Goal: Task Accomplishment & Management: Complete application form

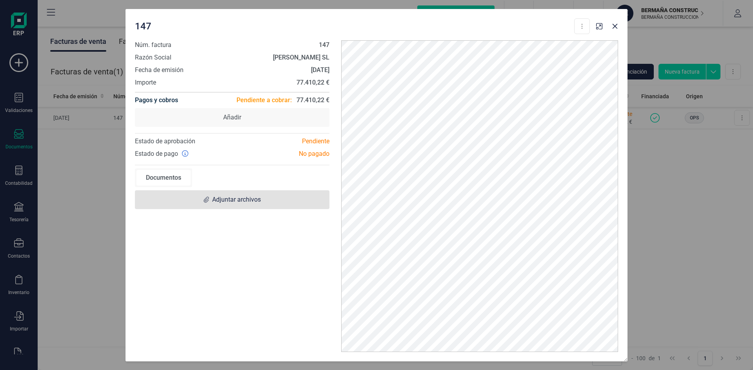
click at [234, 198] on span "Adjuntar archivos" at bounding box center [236, 199] width 49 height 9
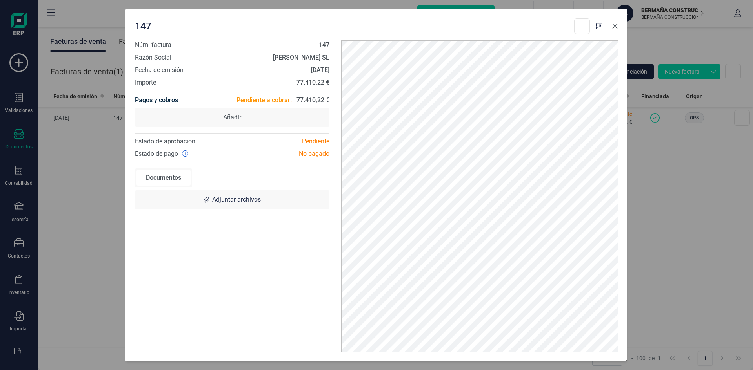
click at [615, 26] on icon "Close" at bounding box center [614, 26] width 5 height 5
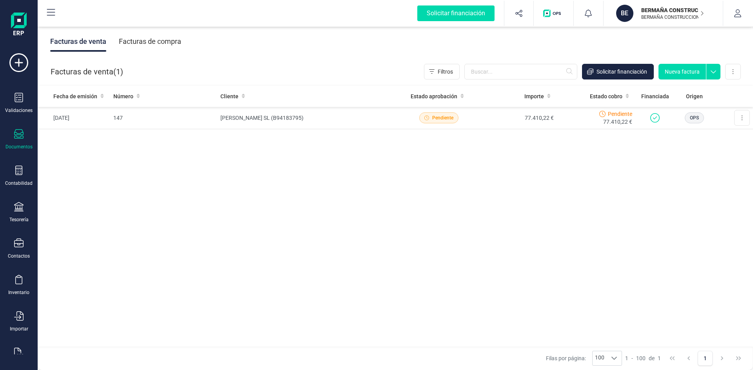
drag, startPoint x: 19, startPoint y: 106, endPoint x: 34, endPoint y: 107, distance: 15.4
click at [19, 107] on div "Validaciones" at bounding box center [18, 103] width 31 height 21
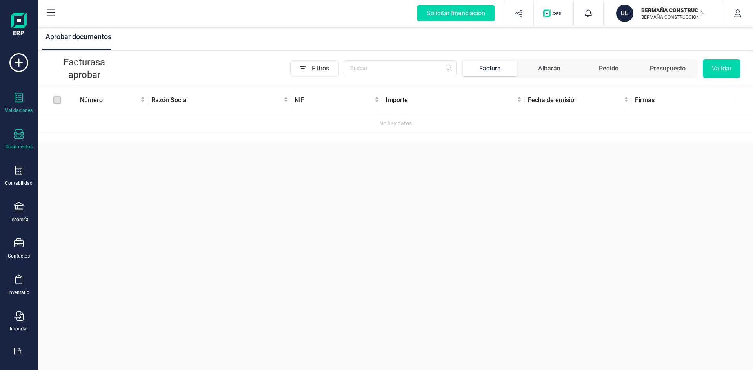
click at [14, 139] on div "Documentos" at bounding box center [18, 139] width 31 height 21
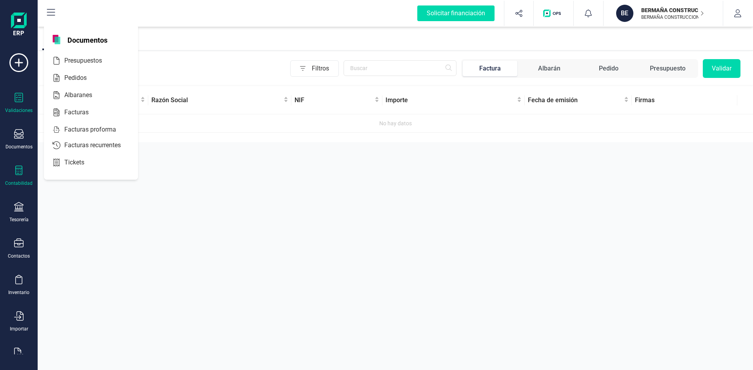
click at [21, 178] on div "Contabilidad" at bounding box center [18, 176] width 31 height 21
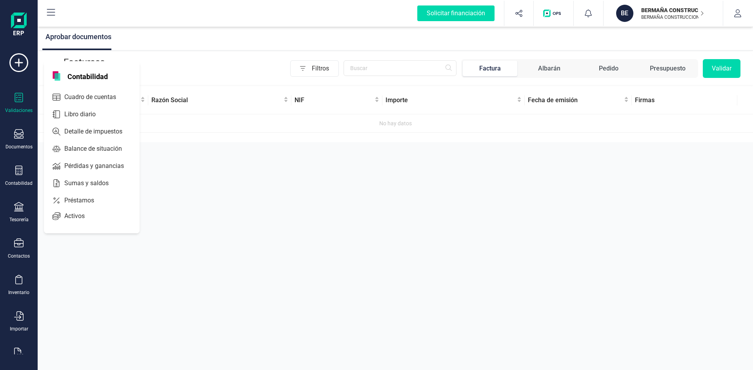
click at [16, 129] on div "Validaciones Documentos Documentos Presupuestos Pedidos Albaranes Facturas Fact…" at bounding box center [18, 214] width 31 height 322
click at [24, 133] on div "Documentos" at bounding box center [18, 139] width 31 height 21
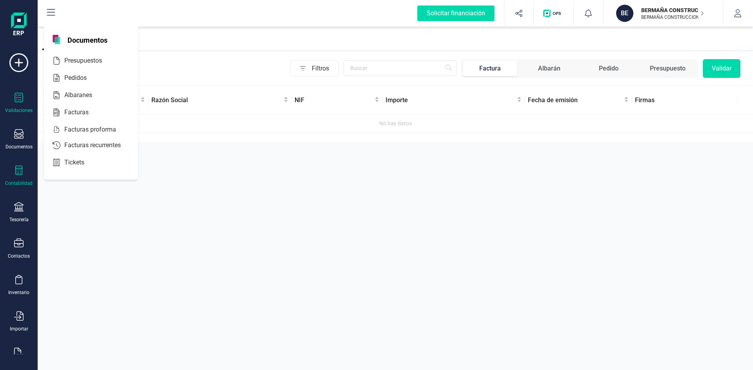
click at [11, 167] on div "Contabilidad" at bounding box center [18, 176] width 31 height 21
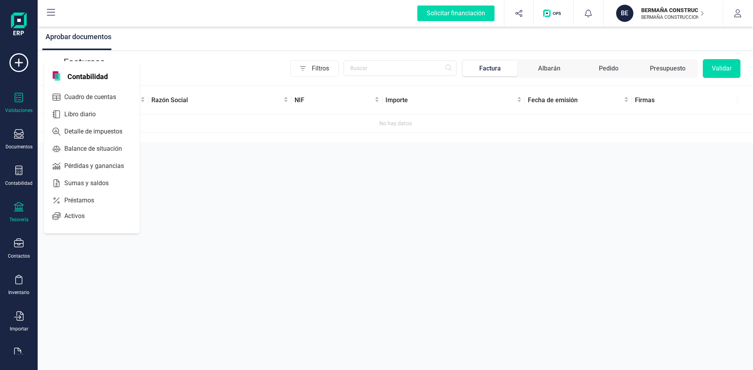
click at [16, 216] on div "Tesorería" at bounding box center [18, 212] width 31 height 21
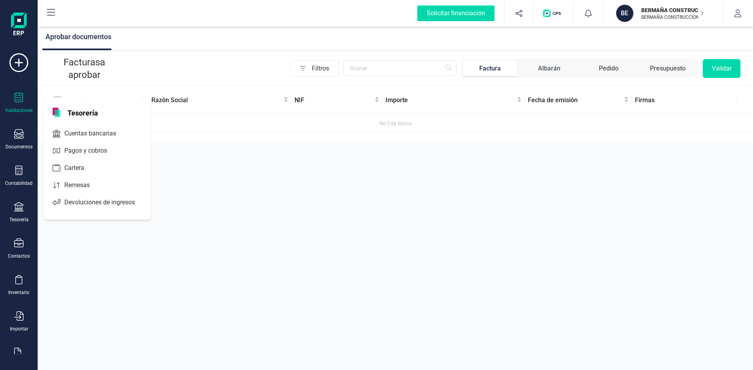
click at [18, 95] on icon at bounding box center [18, 97] width 9 height 9
click at [484, 70] on div "Factura" at bounding box center [490, 68] width 22 height 9
click at [27, 91] on div "Validaciones Documentos Documentos Presupuestos Pedidos Albaranes Facturas Fact…" at bounding box center [18, 214] width 31 height 322
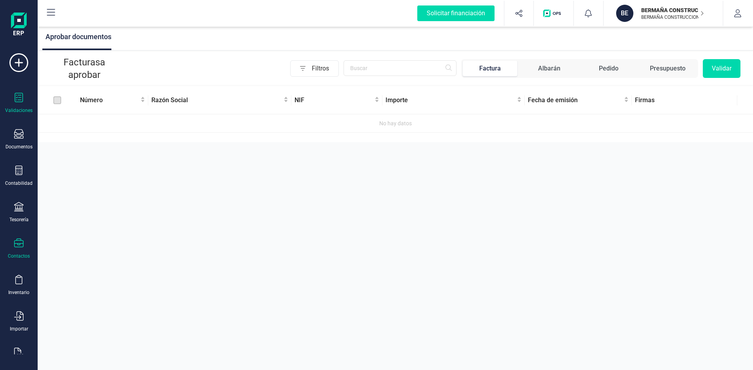
click at [21, 254] on div "Contactos" at bounding box center [19, 256] width 22 height 6
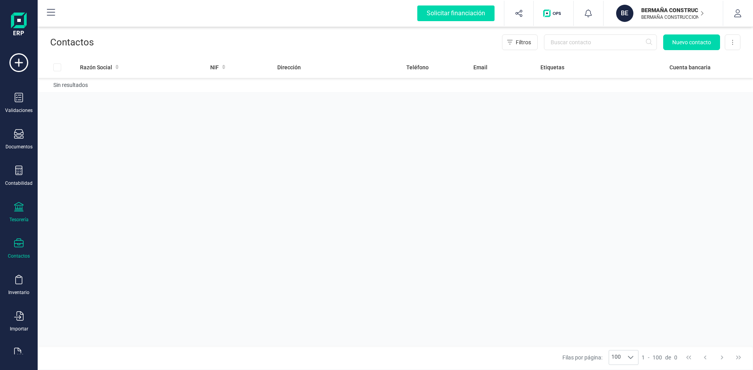
click at [20, 216] on div "Tesorería" at bounding box center [18, 212] width 31 height 21
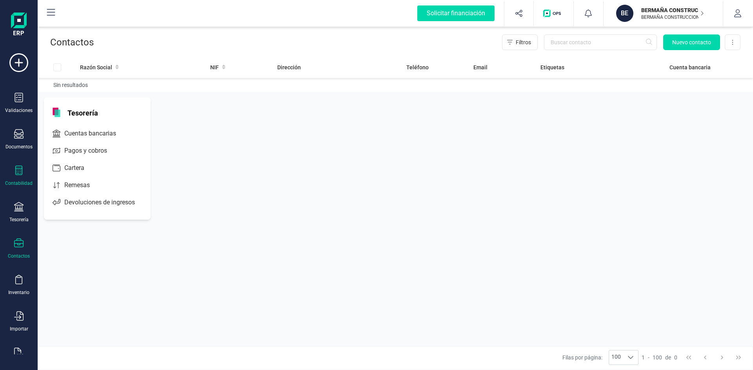
click at [21, 173] on icon at bounding box center [18, 170] width 9 height 9
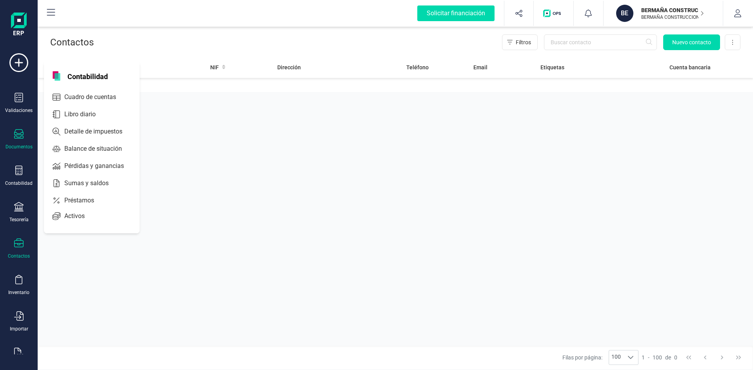
click at [15, 140] on div at bounding box center [18, 134] width 9 height 11
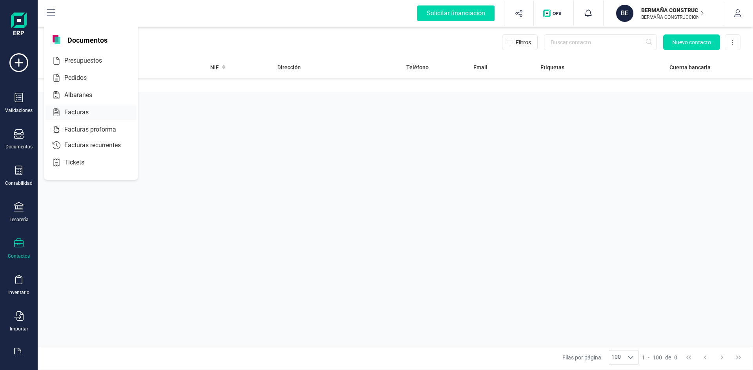
click at [75, 112] on span "Facturas" at bounding box center [82, 112] width 42 height 9
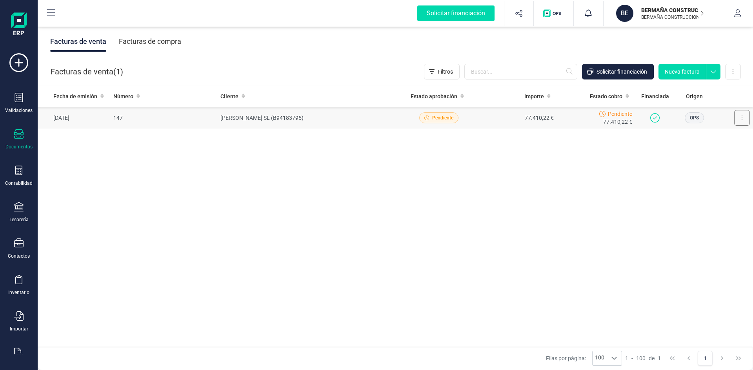
click at [745, 118] on button at bounding box center [742, 118] width 16 height 16
click at [695, 118] on span "OPS" at bounding box center [693, 117] width 9 height 7
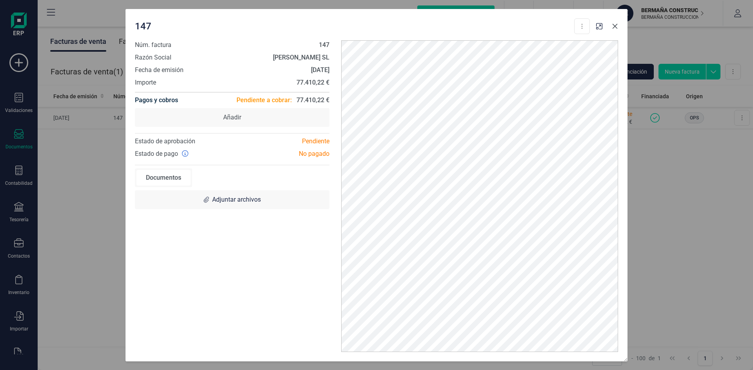
click at [618, 27] on button "Close" at bounding box center [614, 26] width 13 height 13
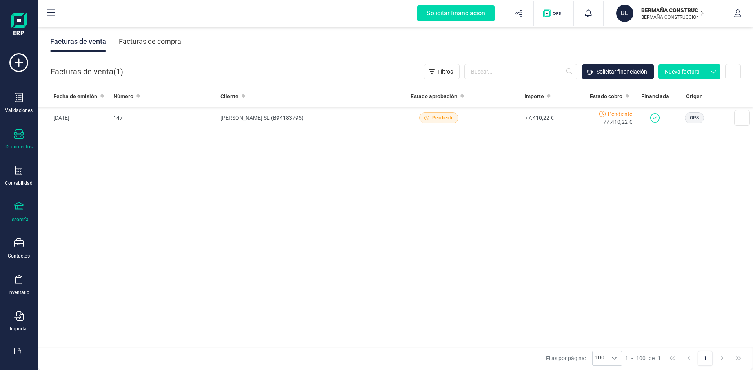
click at [23, 212] on div at bounding box center [18, 207] width 9 height 11
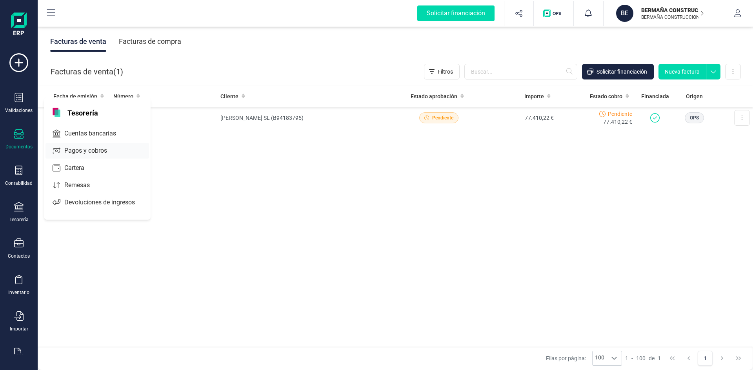
click at [85, 151] on span "Pagos y cobros" at bounding box center [91, 150] width 60 height 9
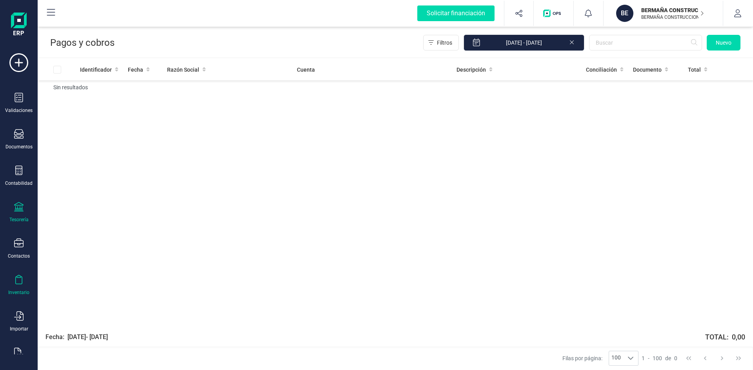
click at [18, 282] on icon at bounding box center [18, 279] width 9 height 9
click at [27, 134] on div "Documentos" at bounding box center [18, 139] width 31 height 21
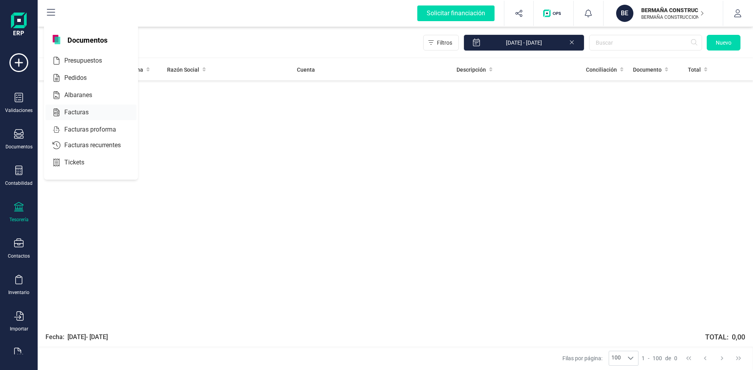
click at [86, 112] on span "Facturas" at bounding box center [82, 112] width 42 height 9
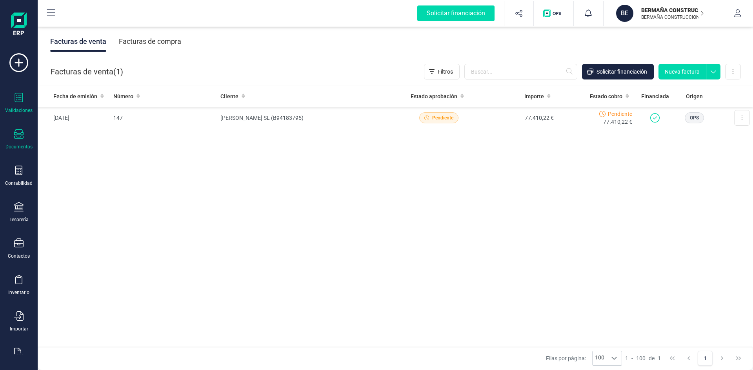
click at [17, 97] on icon at bounding box center [19, 97] width 8 height 9
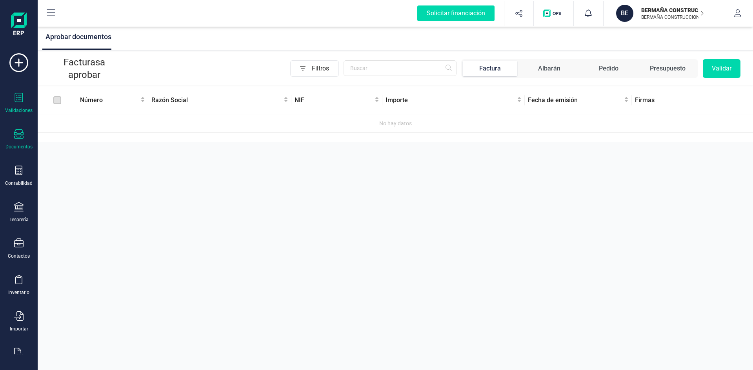
click at [22, 138] on icon at bounding box center [18, 133] width 9 height 9
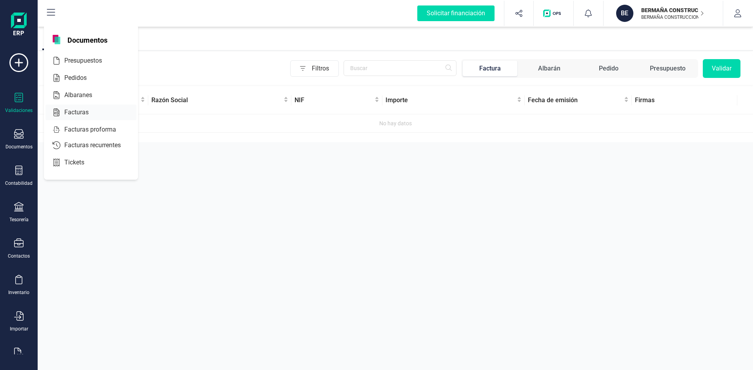
click at [76, 112] on span "Facturas" at bounding box center [82, 112] width 42 height 9
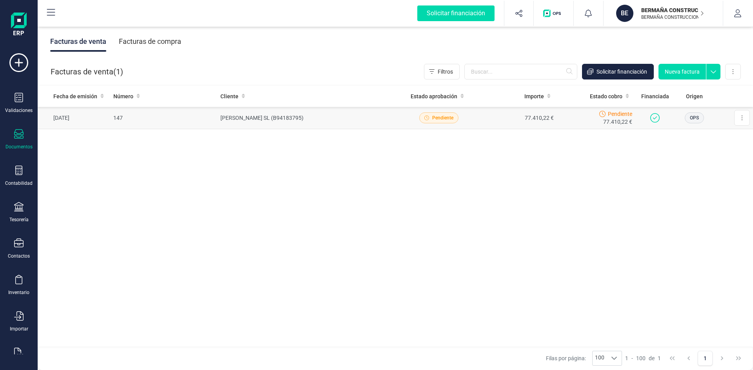
click at [437, 120] on span "Pendiente" at bounding box center [442, 117] width 21 height 7
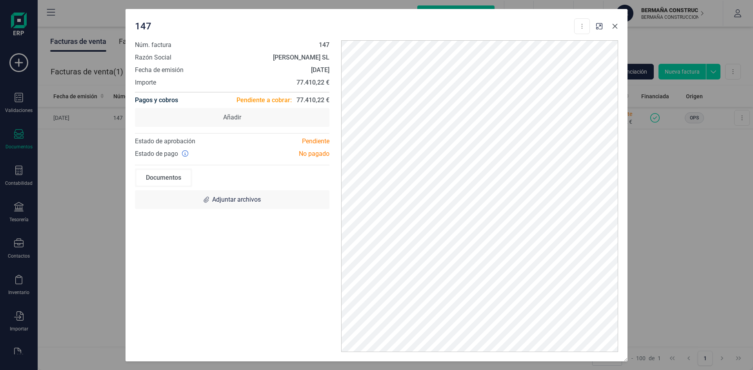
click at [613, 26] on icon "Close" at bounding box center [614, 26] width 6 height 6
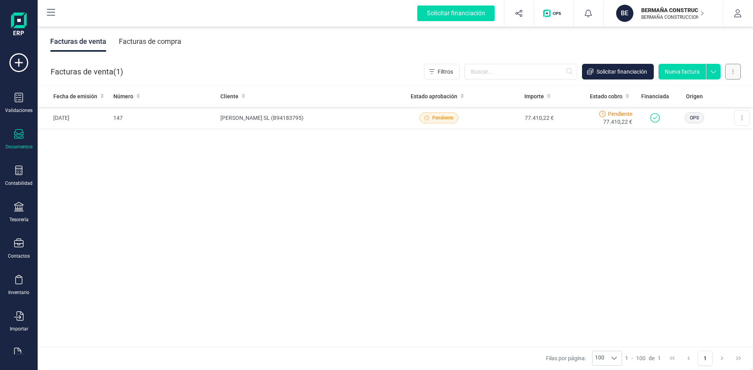
click at [729, 73] on button at bounding box center [733, 72] width 16 height 16
click at [521, 174] on div "Fecha de emisión Número Cliente Estado aprobación Importe Estado cobro Financia…" at bounding box center [395, 216] width 715 height 262
click at [675, 69] on button "Nueva factura" at bounding box center [681, 72] width 47 height 16
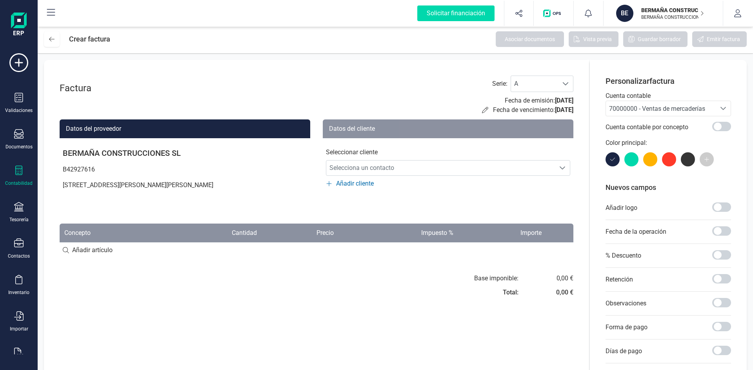
click at [27, 174] on div "Contabilidad" at bounding box center [18, 176] width 31 height 21
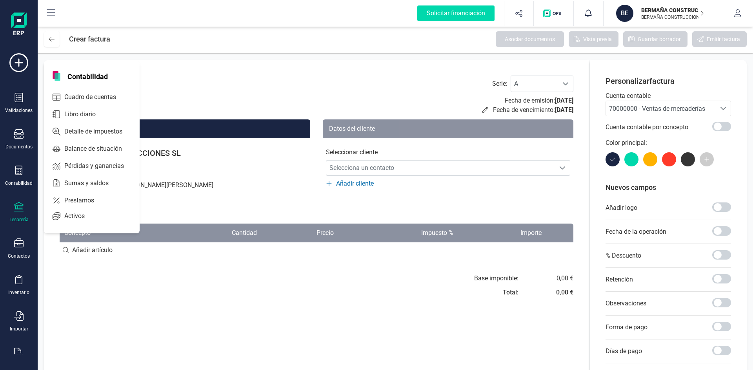
click at [18, 205] on icon at bounding box center [18, 206] width 9 height 9
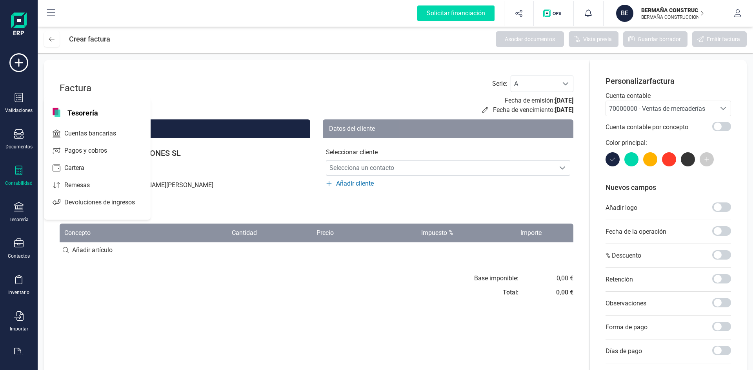
click at [15, 176] on div at bounding box center [18, 171] width 9 height 11
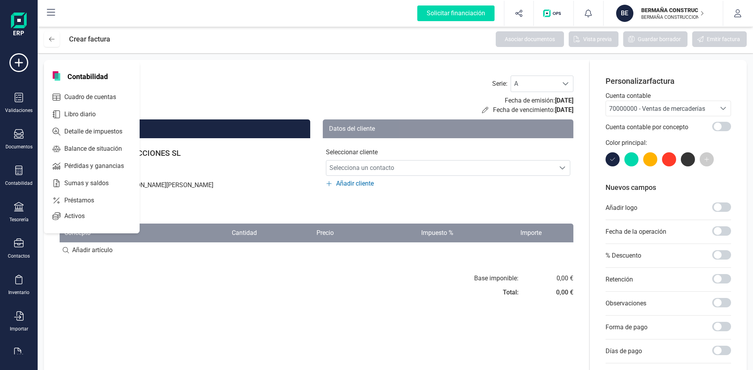
click at [420, 279] on div "Base imponible: Total: 0,00 € 0,00 €" at bounding box center [448, 288] width 250 height 28
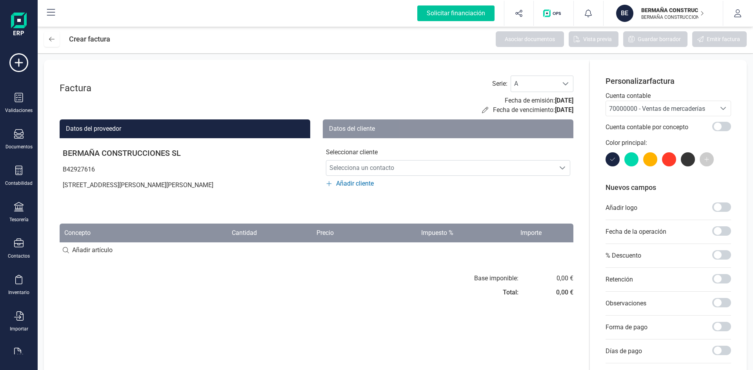
click at [446, 13] on div "Solicitar financiación" at bounding box center [455, 13] width 77 height 16
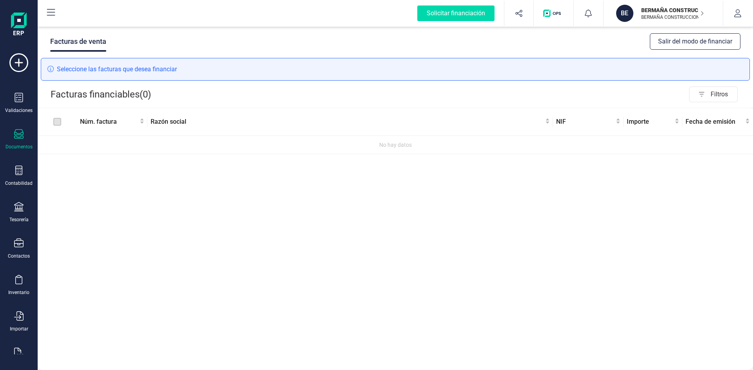
click at [26, 143] on div "Documentos" at bounding box center [18, 139] width 31 height 21
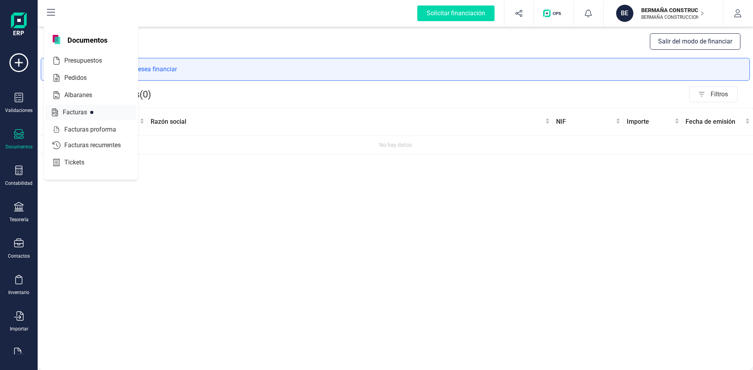
click at [82, 111] on span "Facturas" at bounding box center [81, 112] width 42 height 9
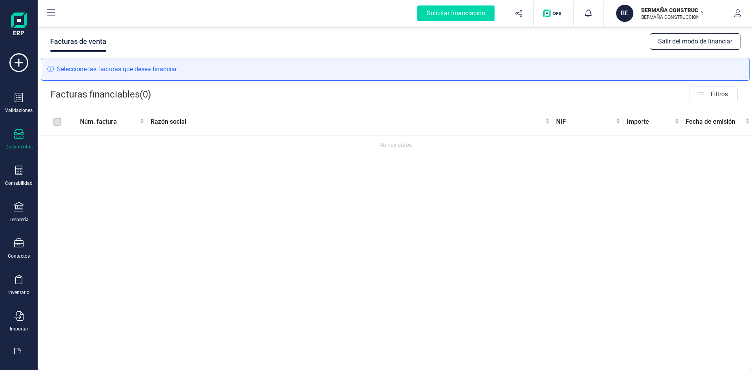
click at [56, 122] on label at bounding box center [57, 122] width 8 height 9
click at [55, 123] on label at bounding box center [57, 122] width 8 height 9
click at [15, 132] on icon at bounding box center [18, 133] width 9 height 9
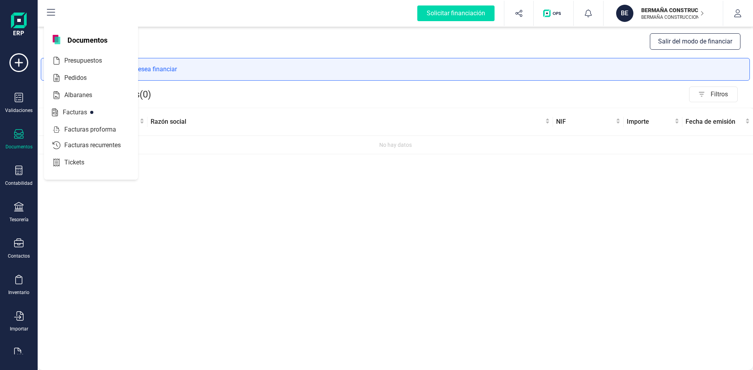
drag, startPoint x: 165, startPoint y: 252, endPoint x: 127, endPoint y: 194, distance: 69.2
click at [165, 250] on div "Facturas de venta Salir del modo de financiar Seleccione las facturas que desea…" at bounding box center [395, 197] width 715 height 345
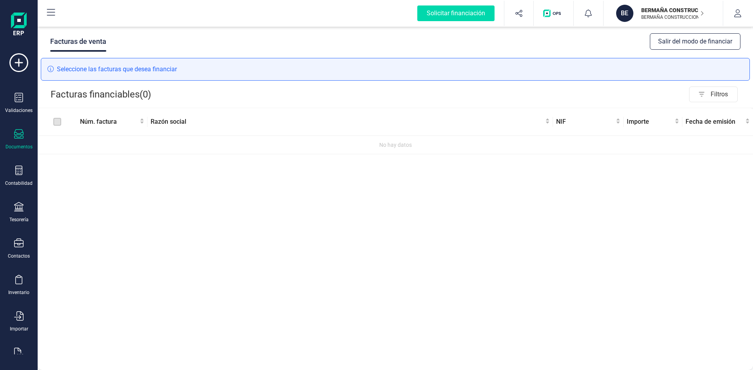
click at [16, 25] on img at bounding box center [19, 25] width 16 height 25
click at [513, 15] on button "button" at bounding box center [518, 13] width 29 height 25
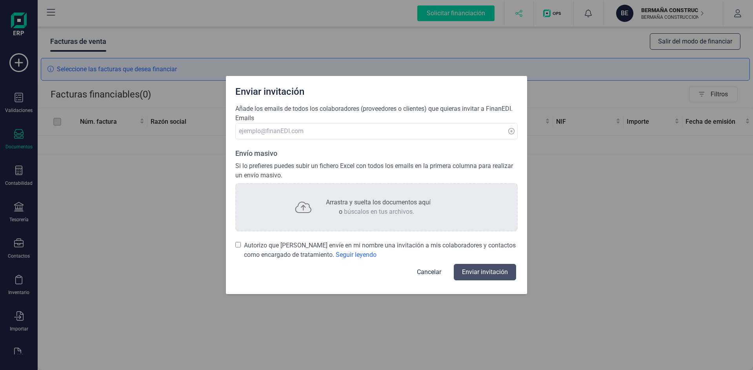
click at [513, 15] on div "Enviar invitación Añade los emails de todos los colaboradores (proveedores o cl…" at bounding box center [376, 185] width 753 height 370
click at [586, 214] on div "Enviar invitación Añade los emails de todos los colaboradores (proveedores o cl…" at bounding box center [376, 185] width 753 height 370
click at [669, 16] on div "Enviar invitación Añade los emails de todos los colaboradores (proveedores o cl…" at bounding box center [376, 185] width 753 height 370
click at [24, 178] on div "Enviar invitación Añade los emails de todos los colaboradores (proveedores o cl…" at bounding box center [376, 185] width 753 height 370
click at [428, 274] on button "Cancelar" at bounding box center [428, 272] width 43 height 19
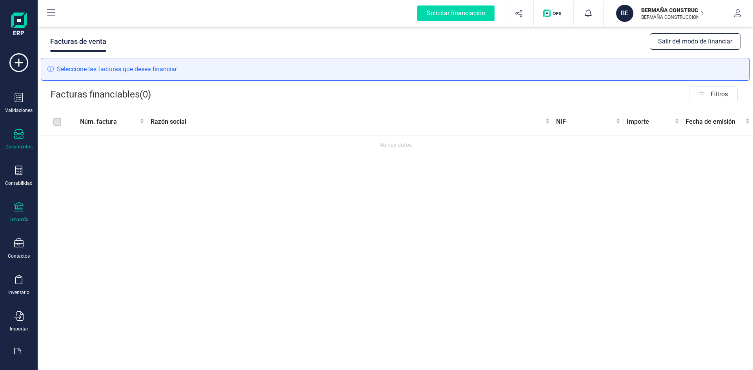
click at [18, 210] on icon at bounding box center [18, 206] width 9 height 9
click at [248, 304] on div "Facturas de venta Salir del modo de financiar Seleccione las facturas que desea…" at bounding box center [395, 197] width 715 height 345
click at [22, 103] on div at bounding box center [18, 98] width 9 height 11
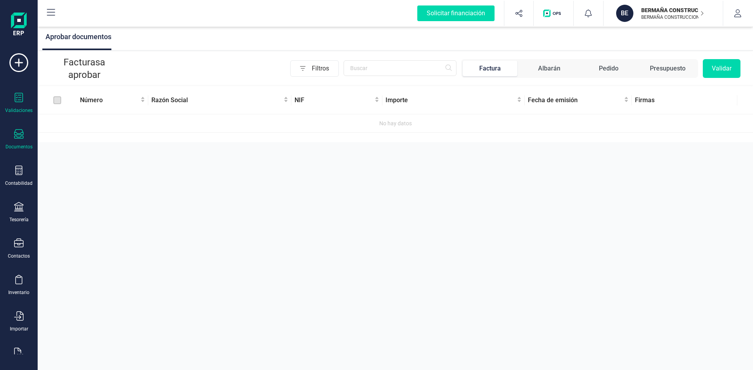
drag, startPoint x: 16, startPoint y: 140, endPoint x: 21, endPoint y: 138, distance: 5.3
click at [16, 139] on div at bounding box center [18, 134] width 9 height 11
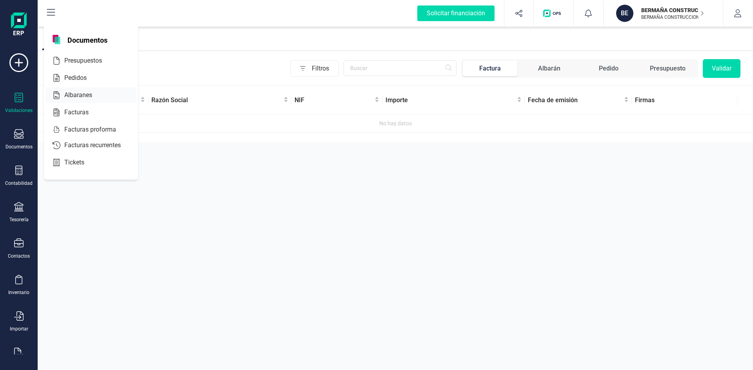
click at [65, 102] on div "Albaranes" at bounding box center [90, 95] width 91 height 16
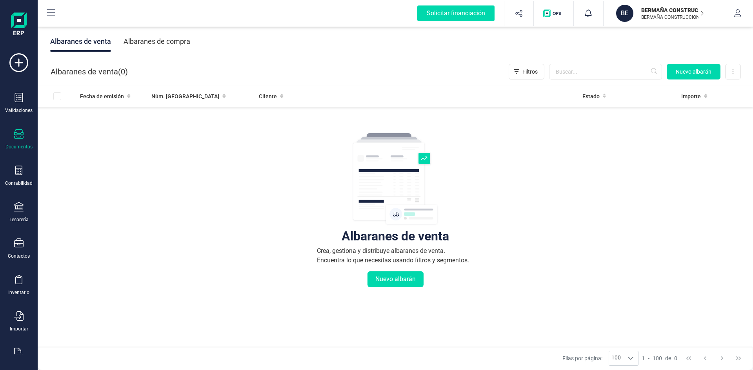
click at [16, 140] on div at bounding box center [18, 134] width 9 height 11
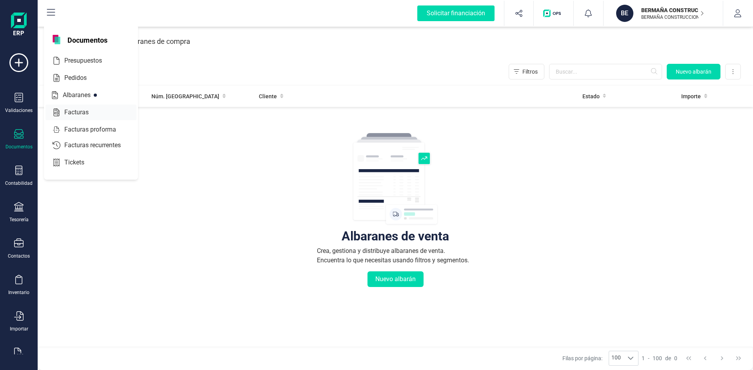
click at [67, 116] on span "Facturas" at bounding box center [82, 112] width 42 height 9
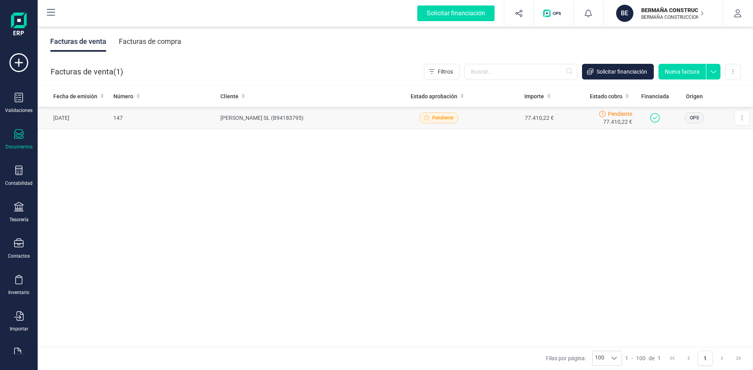
click at [429, 118] on span "Pendiente" at bounding box center [438, 117] width 39 height 11
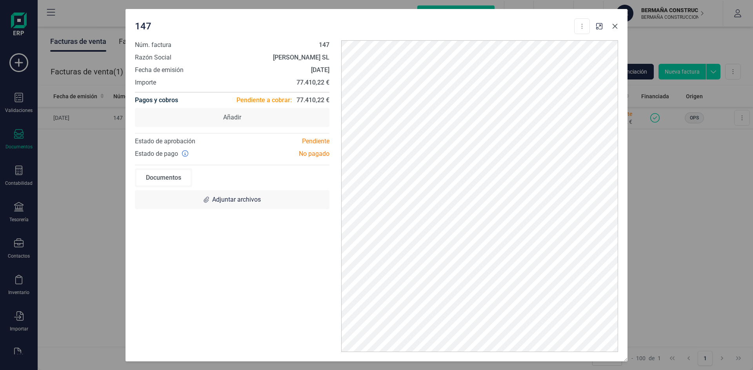
click at [613, 28] on icon "Close" at bounding box center [614, 26] width 5 height 5
